Goal: Transaction & Acquisition: Book appointment/travel/reservation

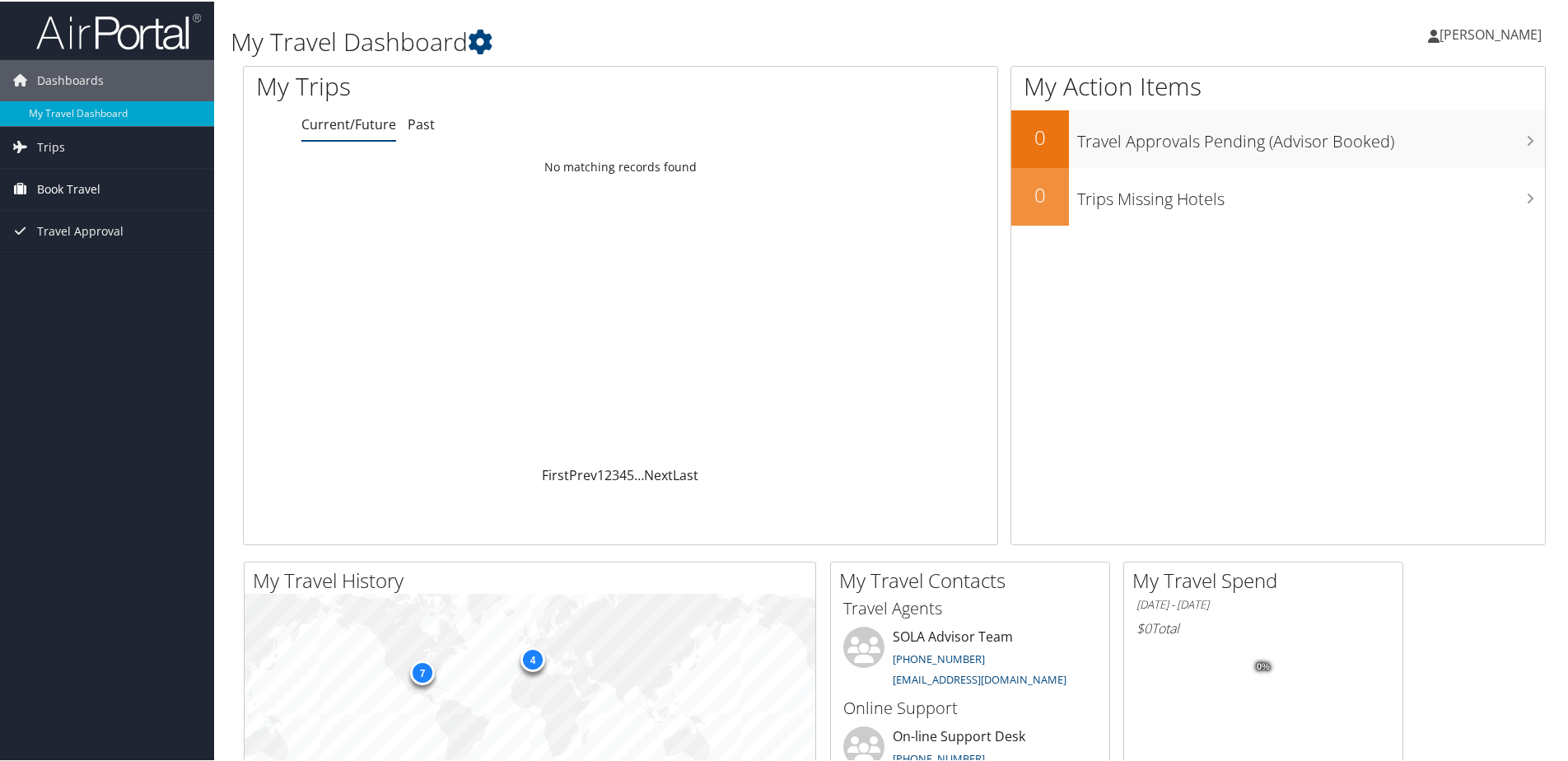
click at [60, 186] on span "Book Travel" at bounding box center [69, 188] width 63 height 41
click at [71, 238] on link "Book/Manage Online Trips" at bounding box center [107, 245] width 214 height 25
click at [104, 246] on link "Book/Manage Online Trips" at bounding box center [107, 245] width 214 height 25
